Goal: Transaction & Acquisition: Register for event/course

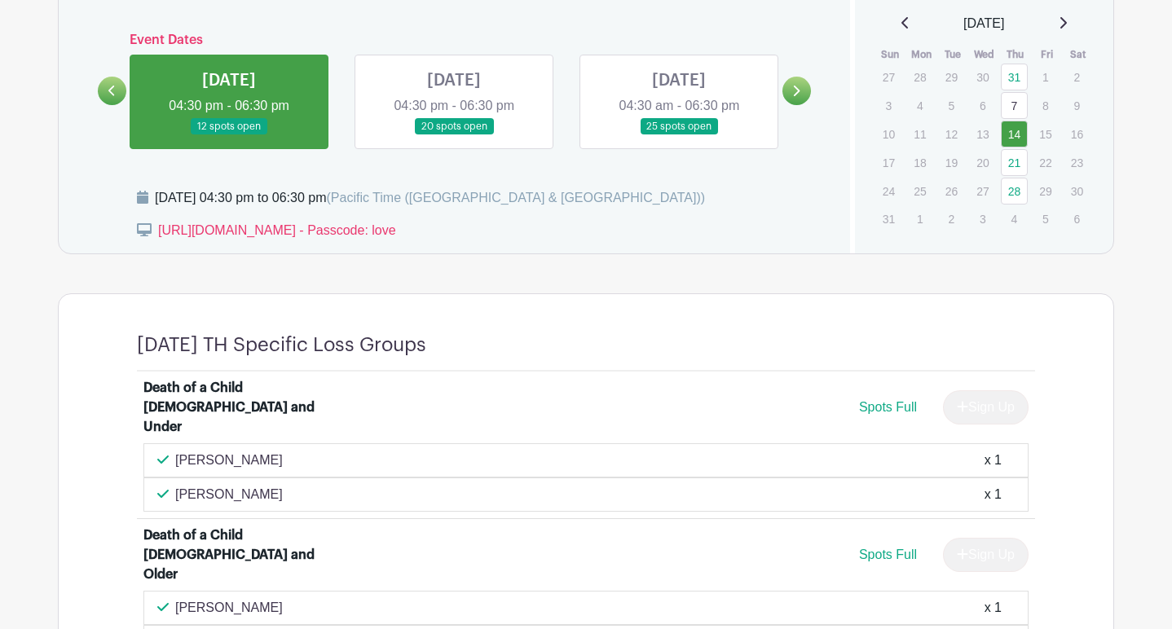
scroll to position [735, 0]
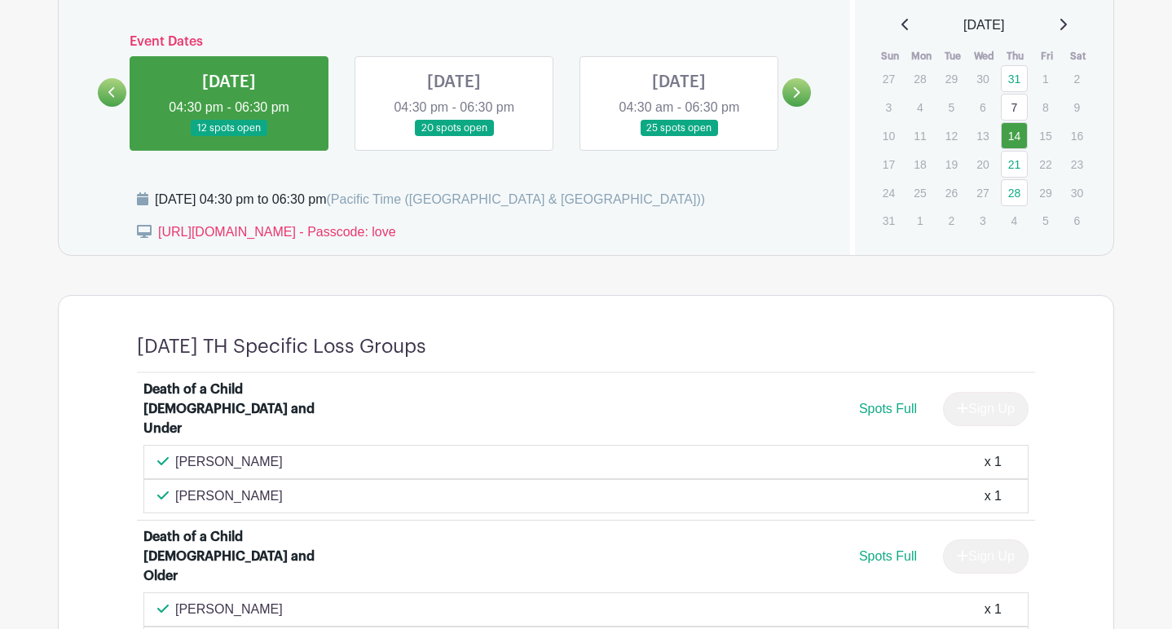
click at [454, 137] on link at bounding box center [454, 137] width 0 height 0
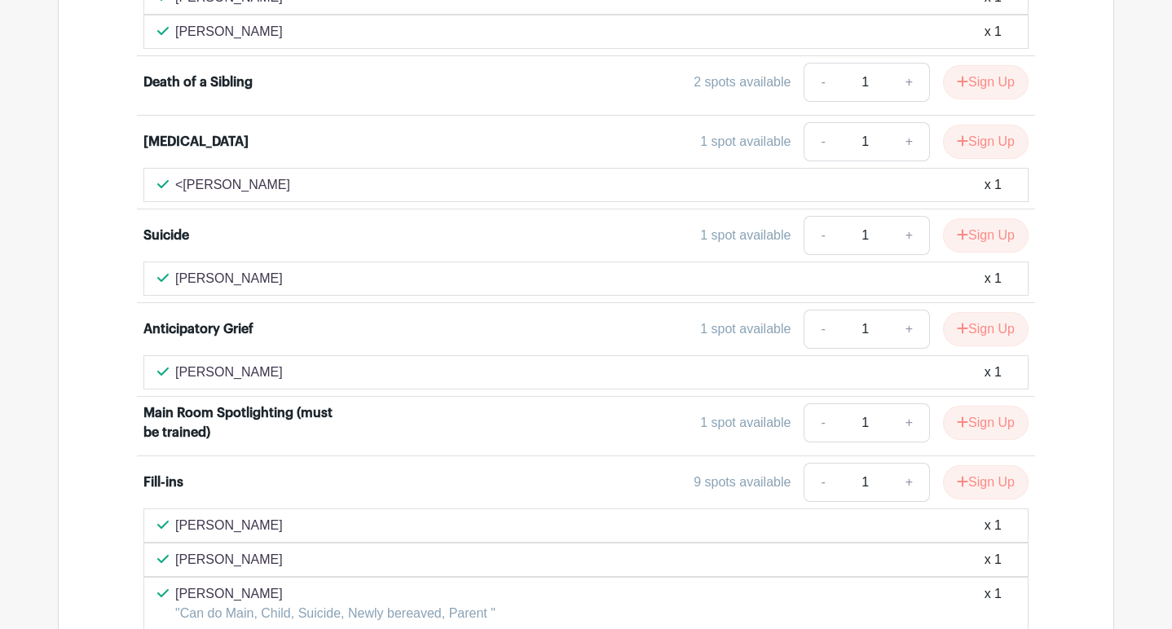
scroll to position [1458, 0]
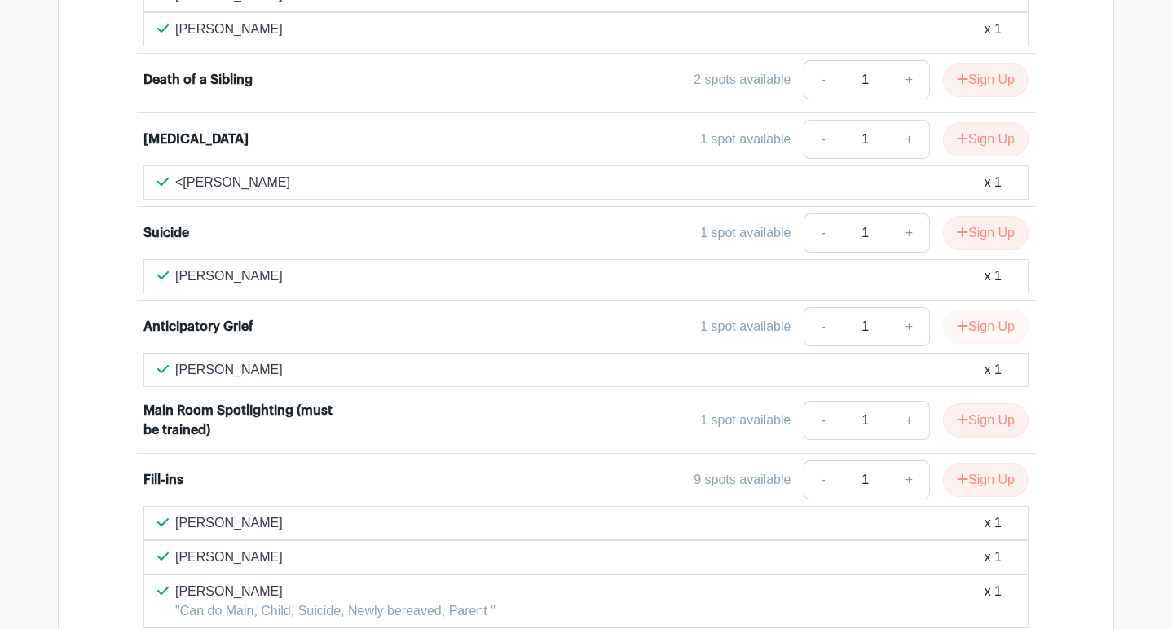
click at [979, 310] on button "Sign Up" at bounding box center [986, 327] width 86 height 34
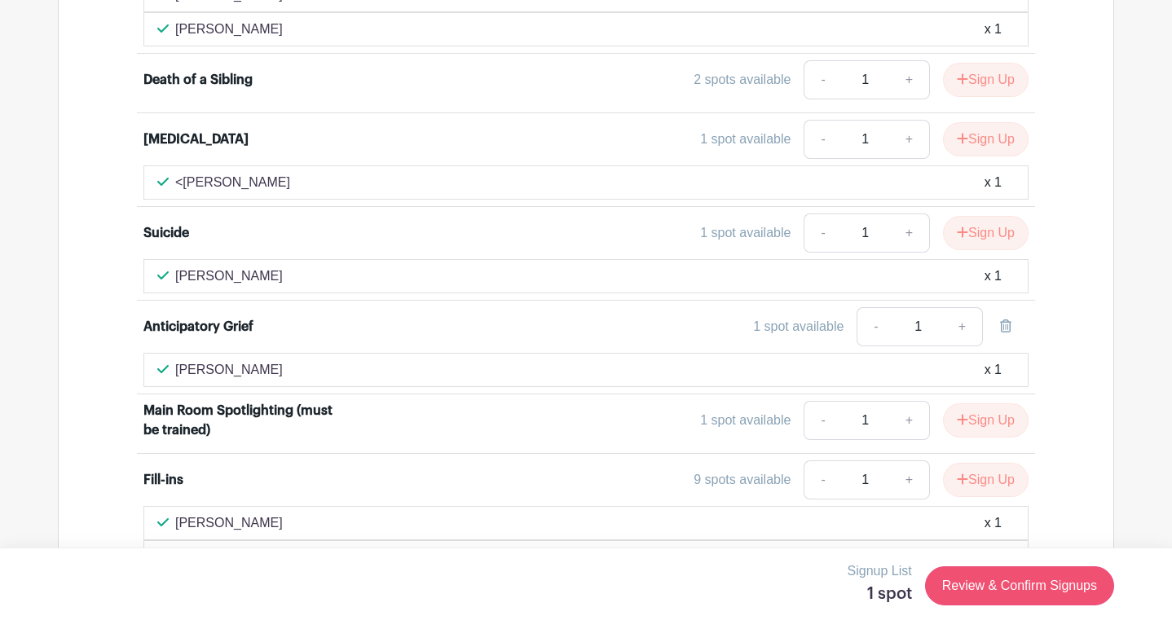
click at [1011, 585] on link "Review & Confirm Signups" at bounding box center [1019, 585] width 189 height 39
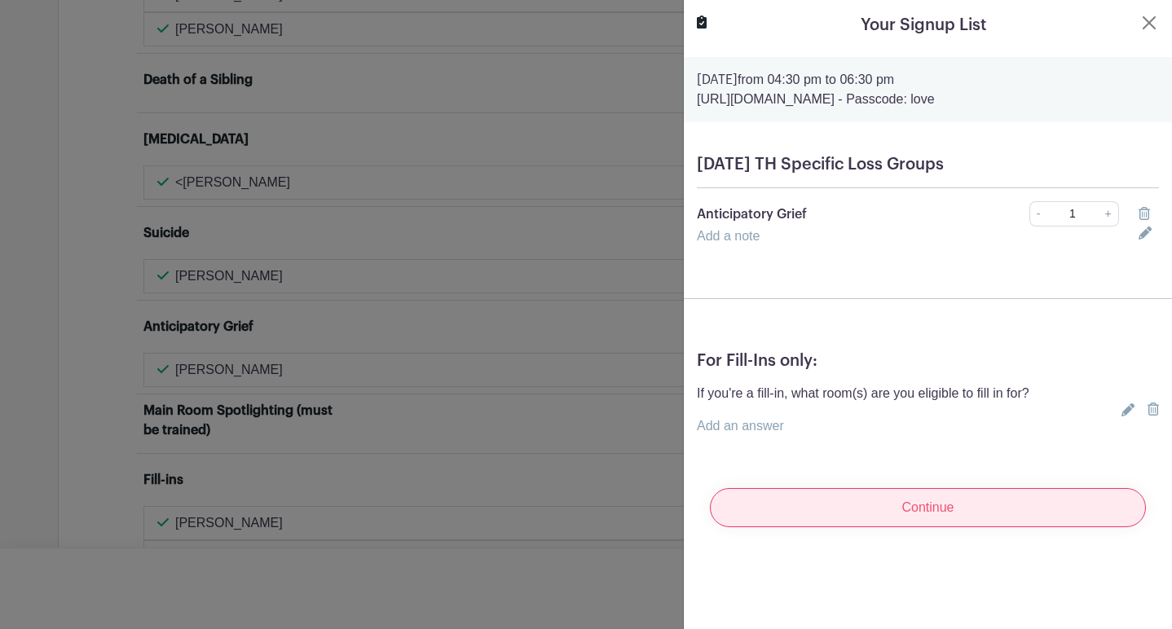
click at [942, 504] on input "Continue" at bounding box center [928, 507] width 436 height 39
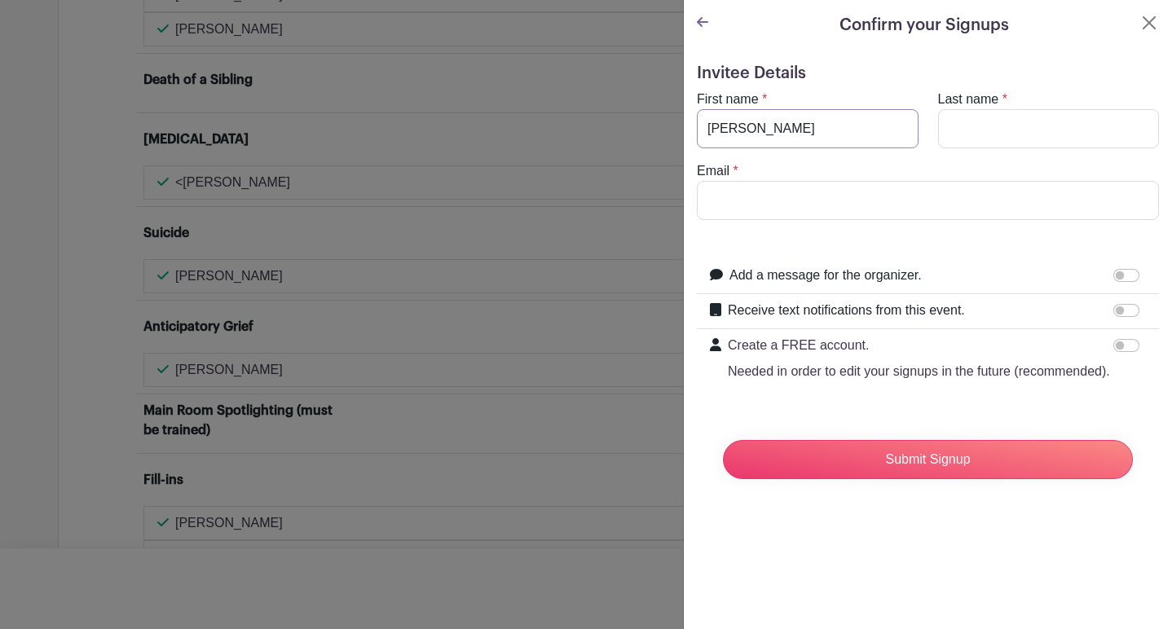
type input "[PERSON_NAME]"
type input "Levi"
click at [862, 205] on input "Email" at bounding box center [928, 200] width 462 height 39
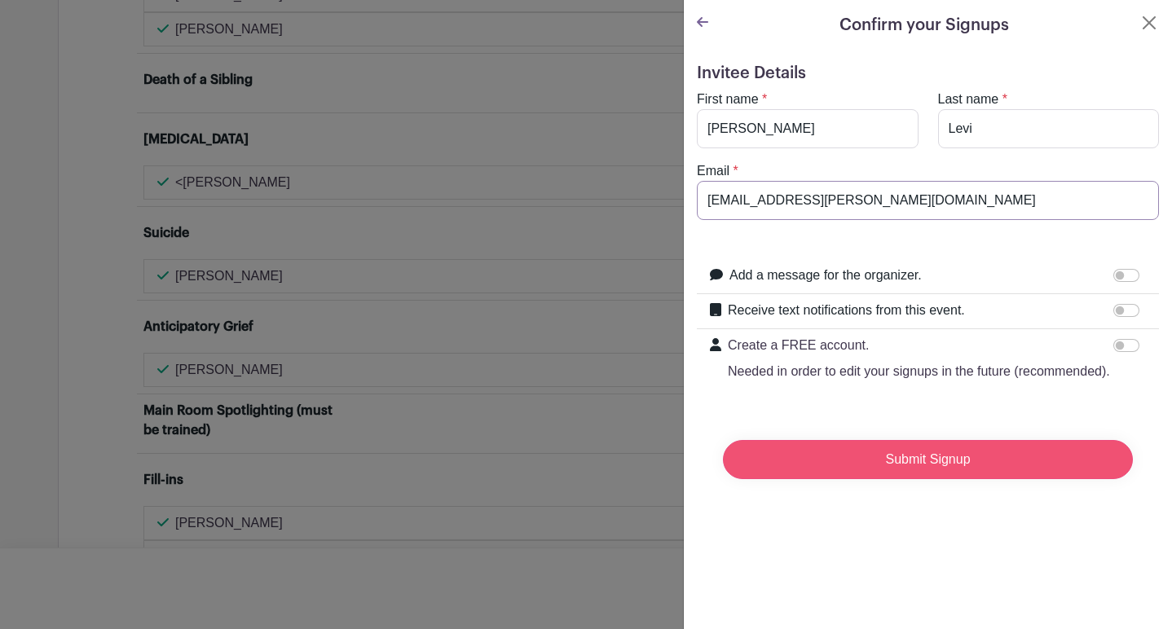
type input "[EMAIL_ADDRESS][PERSON_NAME][DOMAIN_NAME]"
click at [934, 460] on input "Submit Signup" at bounding box center [928, 459] width 410 height 39
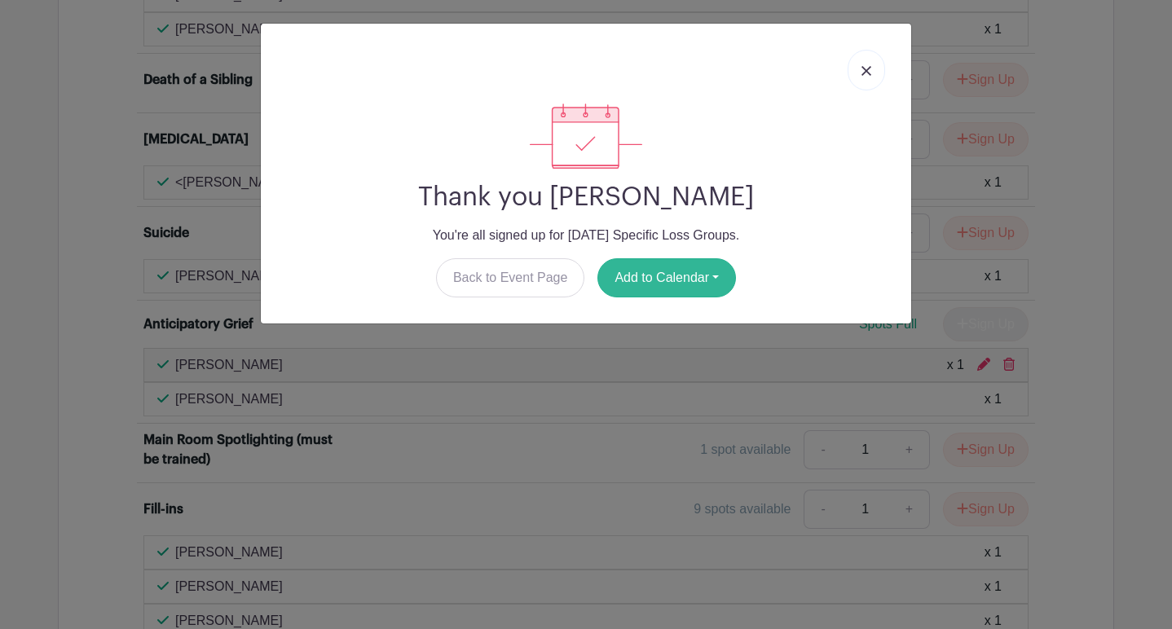
click at [663, 279] on button "Add to Calendar" at bounding box center [666, 277] width 139 height 39
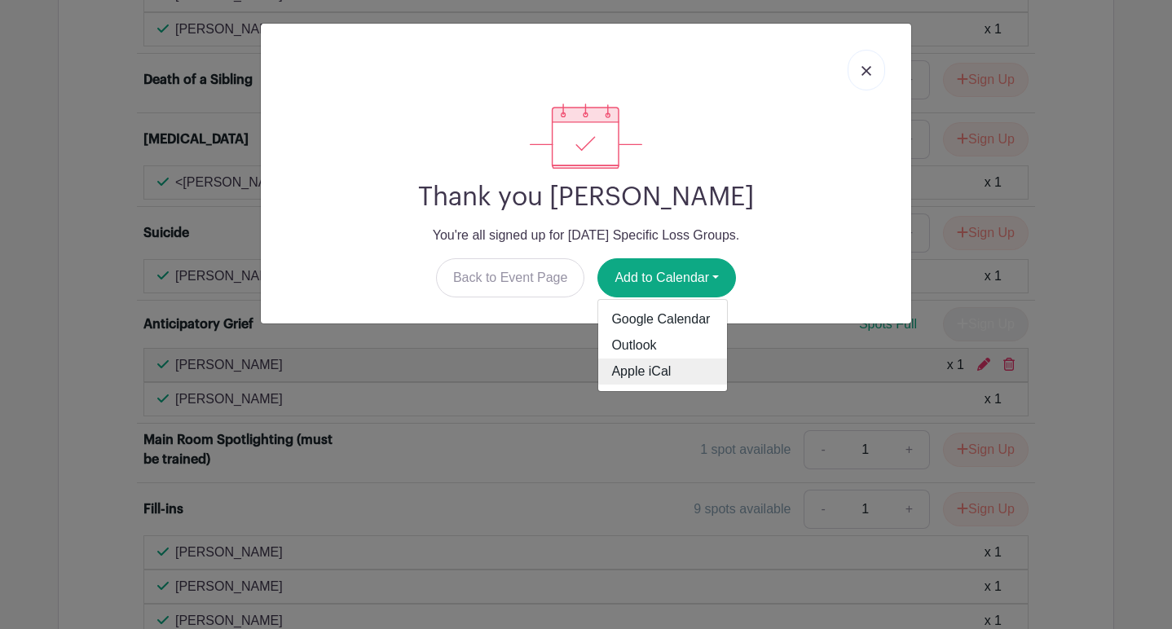
click at [651, 371] on link "Apple iCal" at bounding box center [662, 371] width 129 height 26
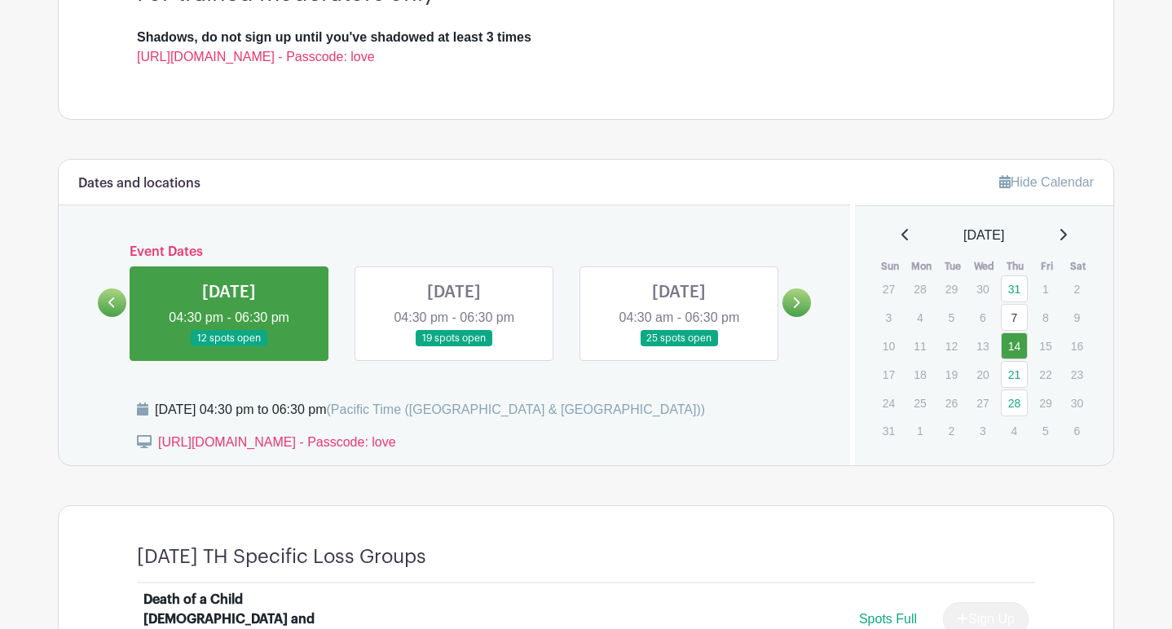
scroll to position [526, 0]
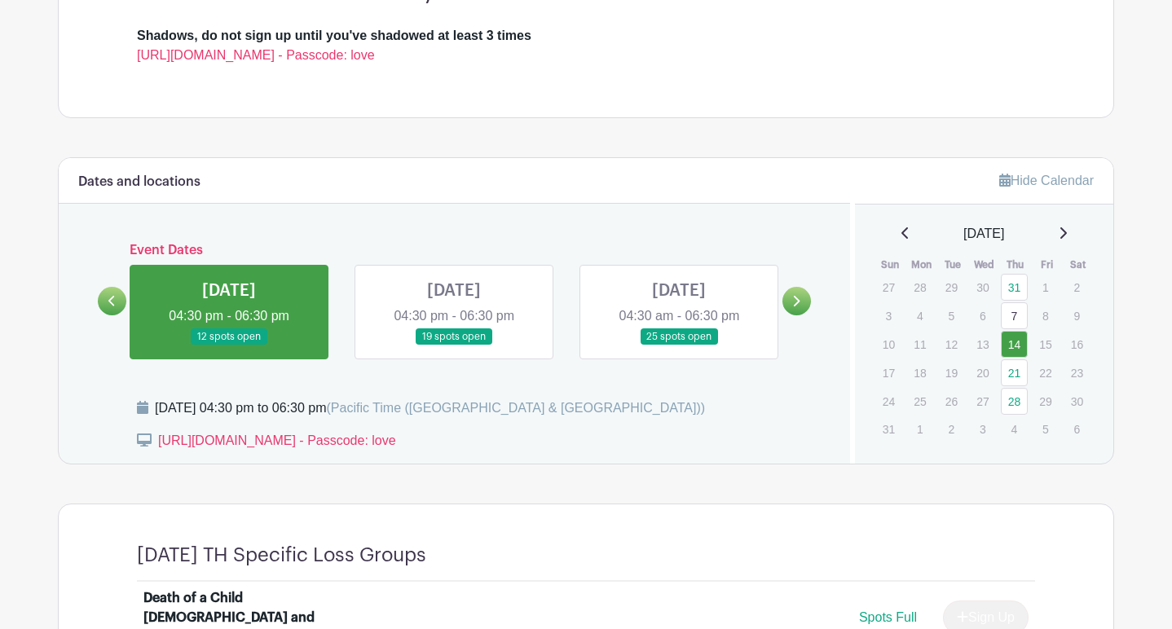
click at [454, 345] on link at bounding box center [454, 345] width 0 height 0
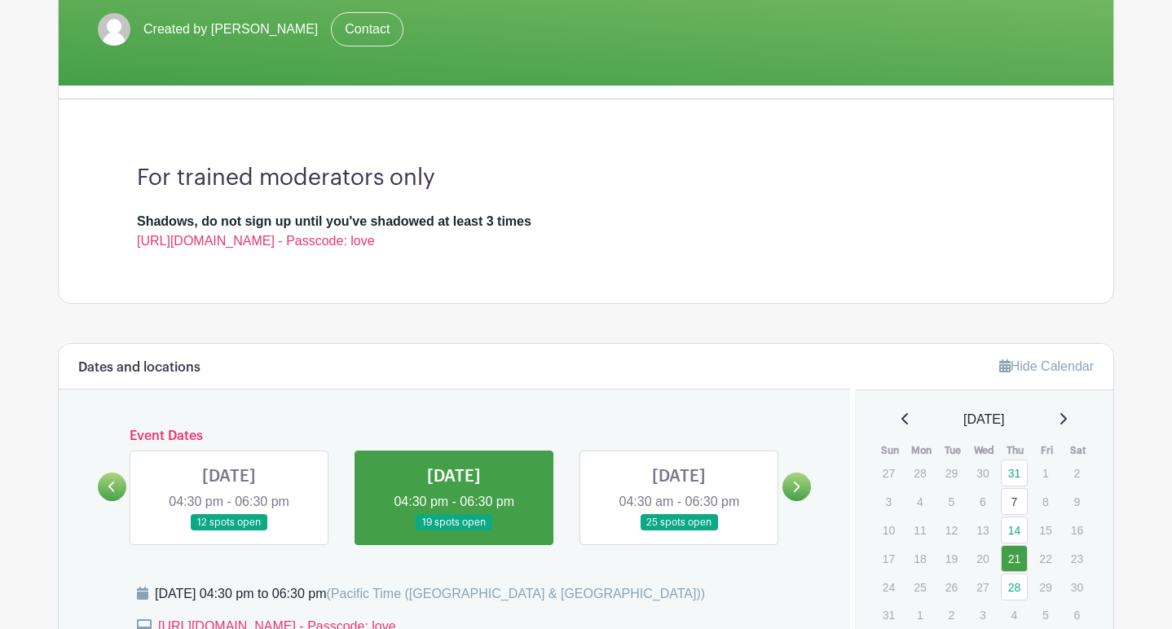
scroll to position [347, 0]
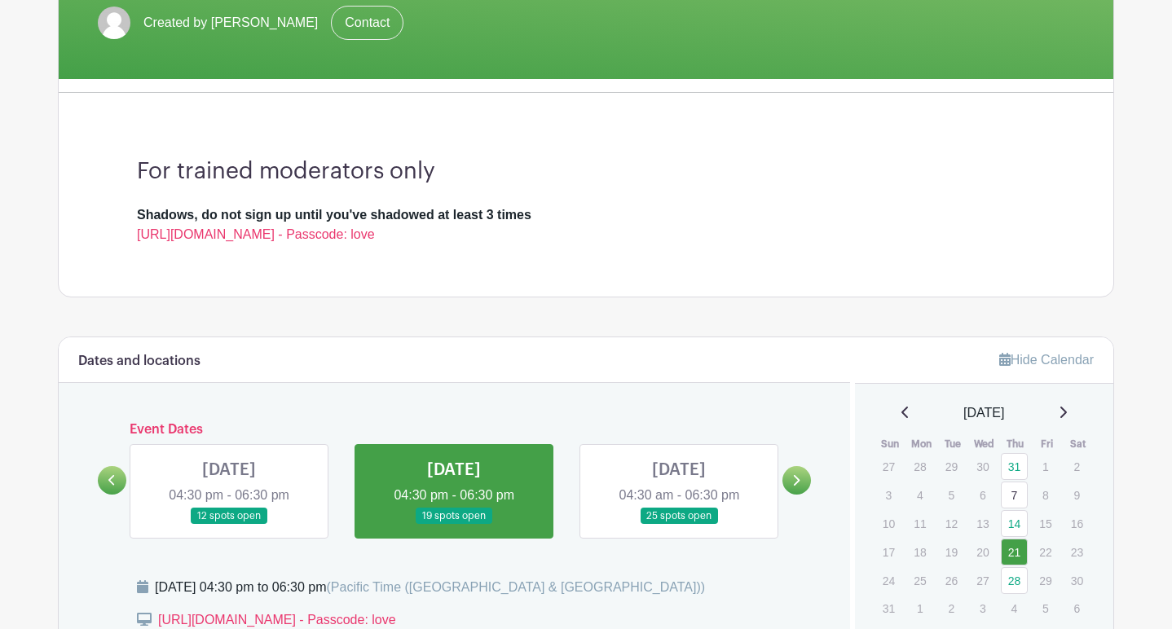
click at [229, 525] on link at bounding box center [229, 525] width 0 height 0
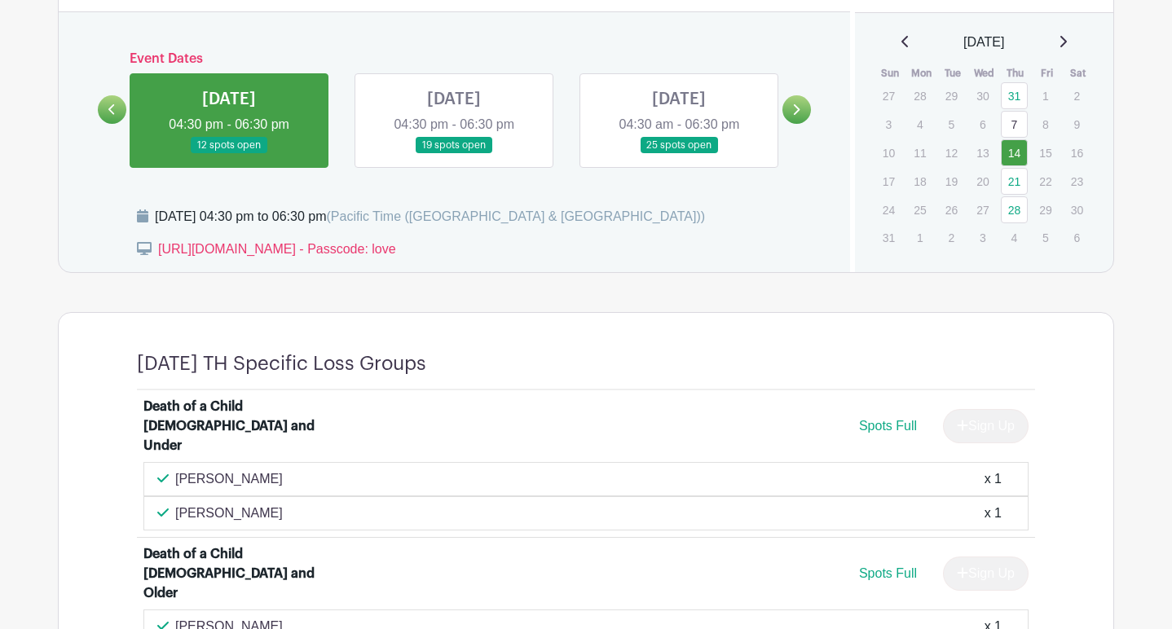
scroll to position [710, 0]
